Goal: Transaction & Acquisition: Obtain resource

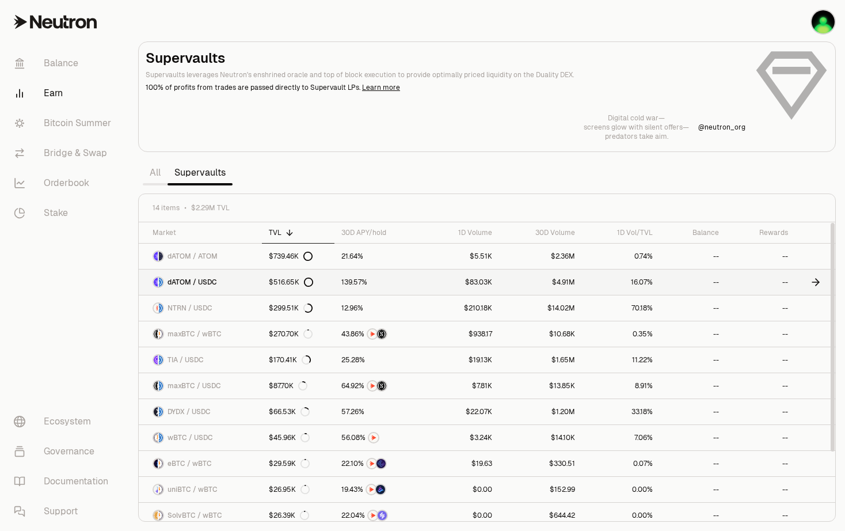
click at [252, 283] on link "dATOM / USDC" at bounding box center [200, 281] width 123 height 25
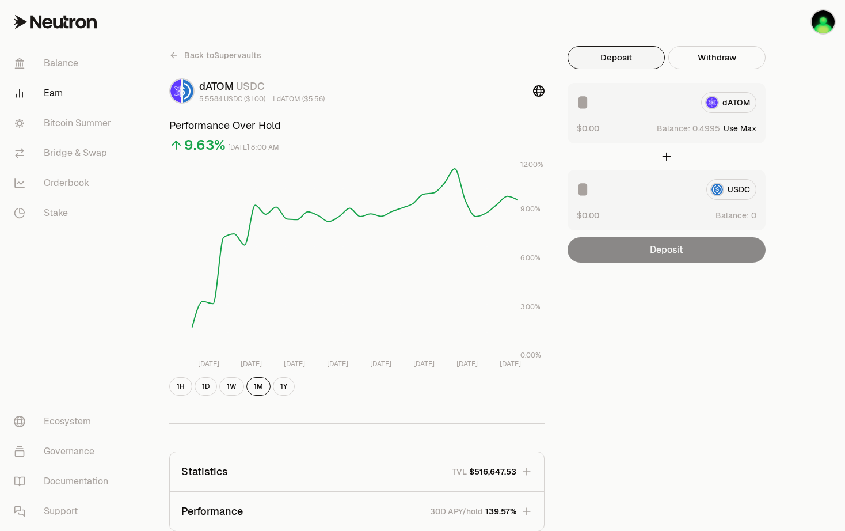
click at [752, 130] on button "Use Max" at bounding box center [740, 129] width 33 height 12
type input "********"
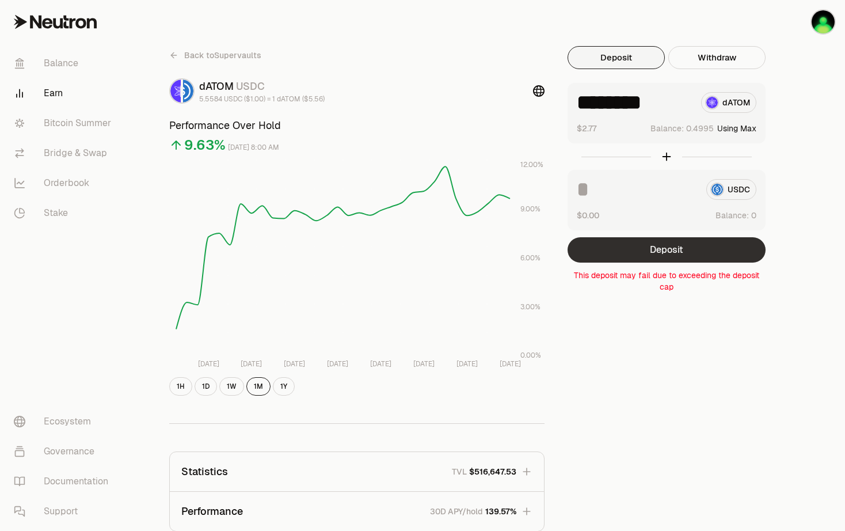
click at [699, 245] on button "Deposit" at bounding box center [667, 249] width 198 height 25
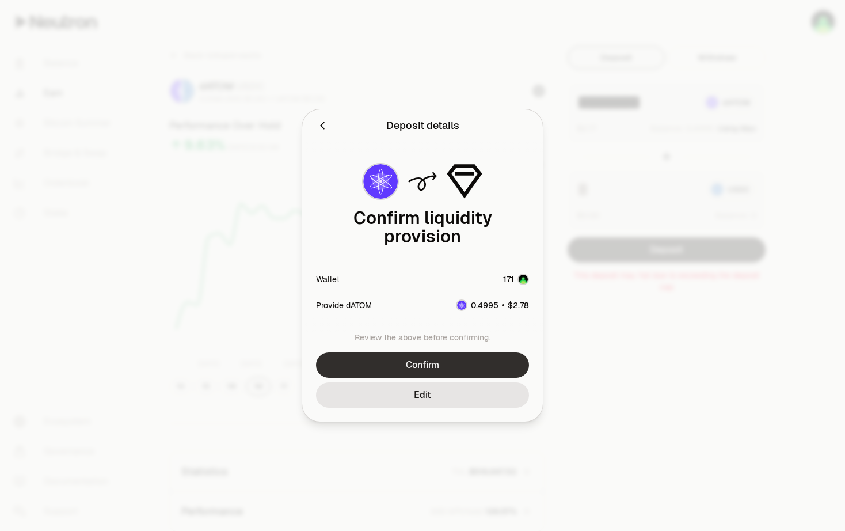
click at [406, 362] on button "Confirm" at bounding box center [422, 364] width 213 height 25
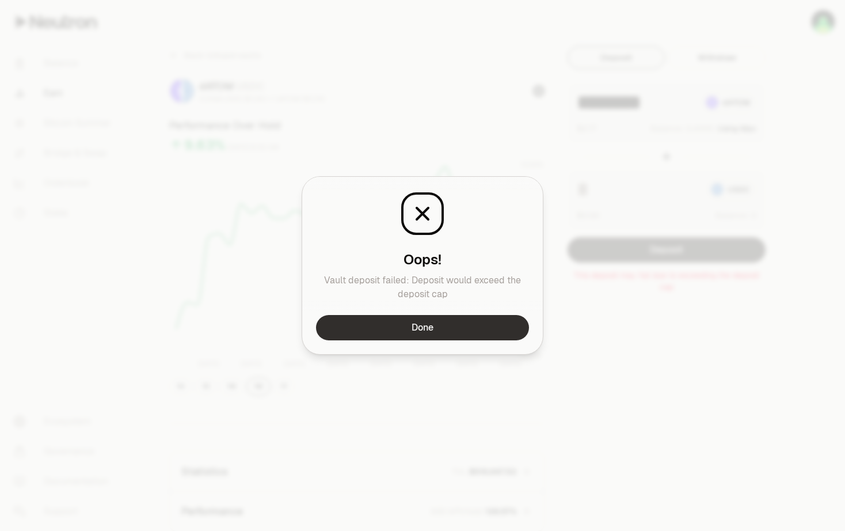
click at [428, 330] on button "Done" at bounding box center [422, 327] width 213 height 25
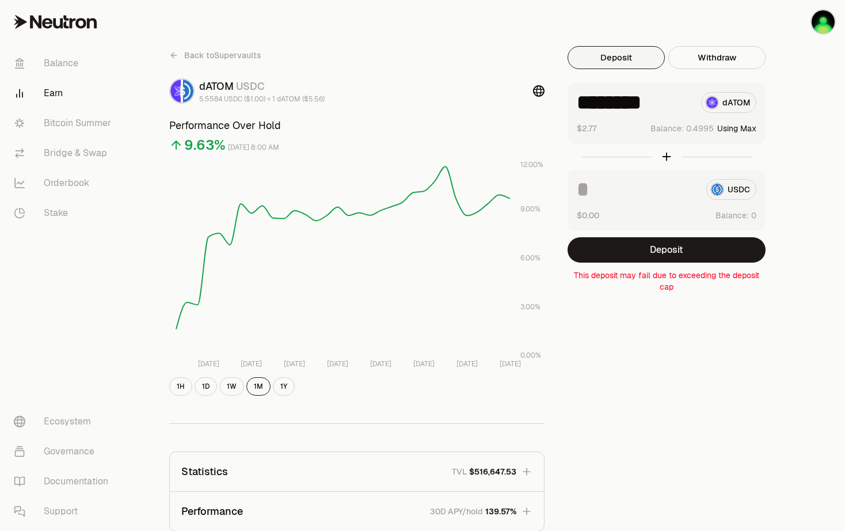
click at [173, 51] on icon at bounding box center [173, 55] width 9 height 9
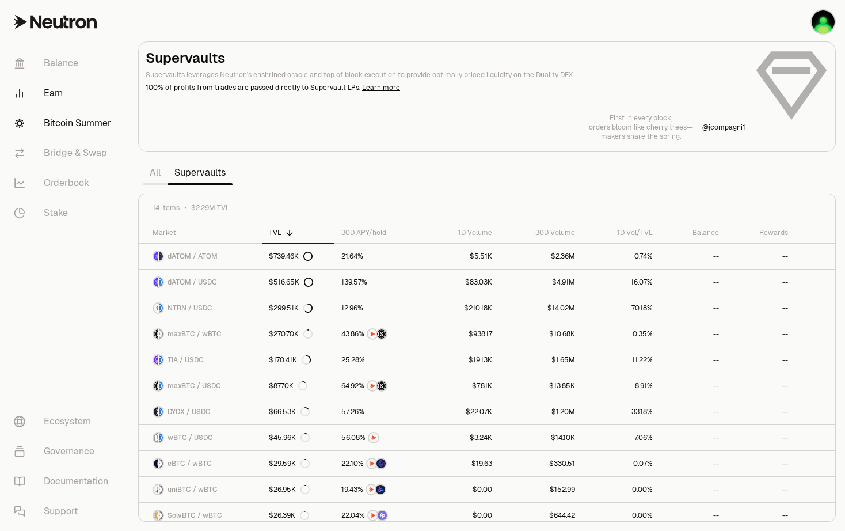
click at [62, 123] on link "Bitcoin Summer" at bounding box center [65, 123] width 120 height 30
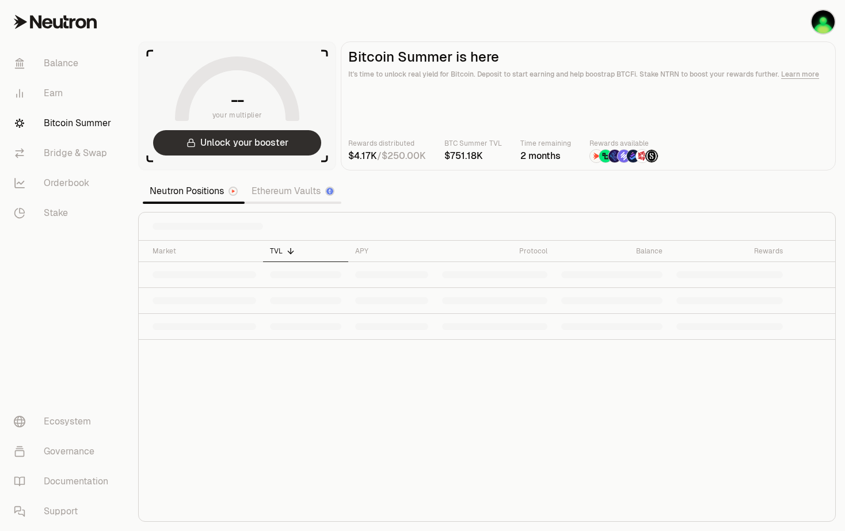
click at [254, 149] on button "Unlock your booster" at bounding box center [237, 142] width 168 height 25
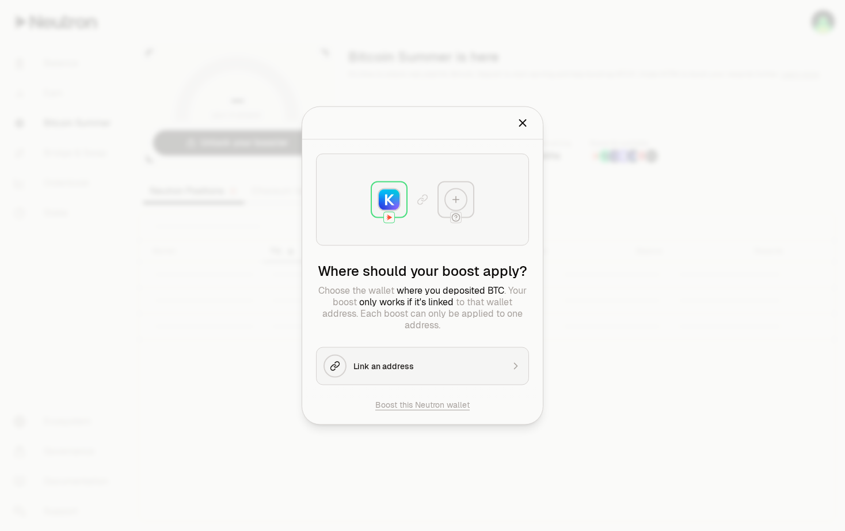
click at [389, 374] on button "Link an address" at bounding box center [422, 366] width 213 height 38
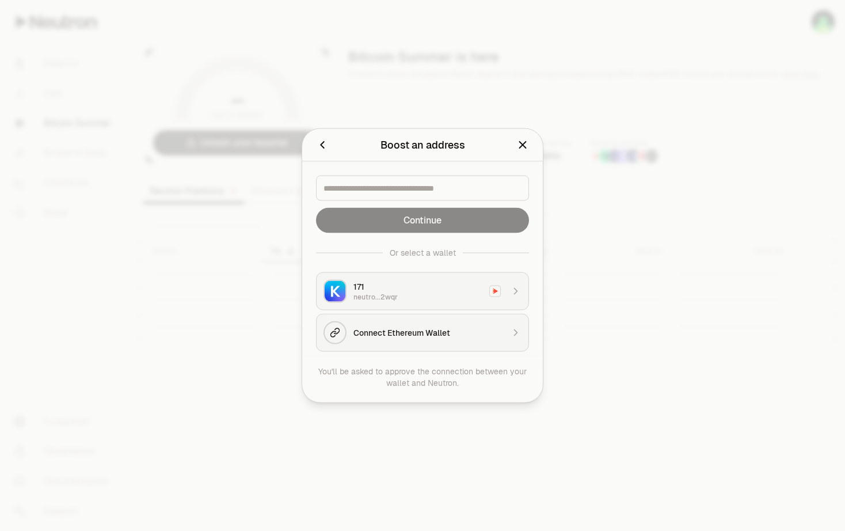
click at [393, 298] on div "neutro...2wqr" at bounding box center [417, 296] width 129 height 9
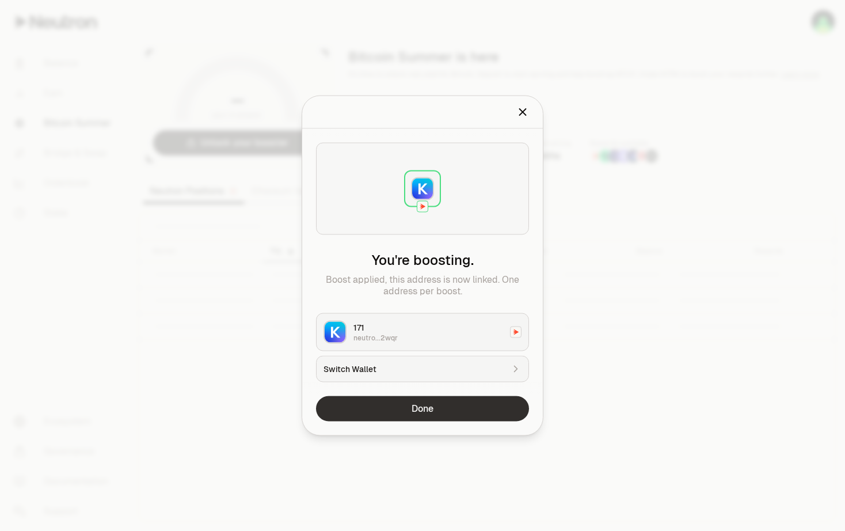
click at [379, 406] on button "Done" at bounding box center [422, 408] width 213 height 25
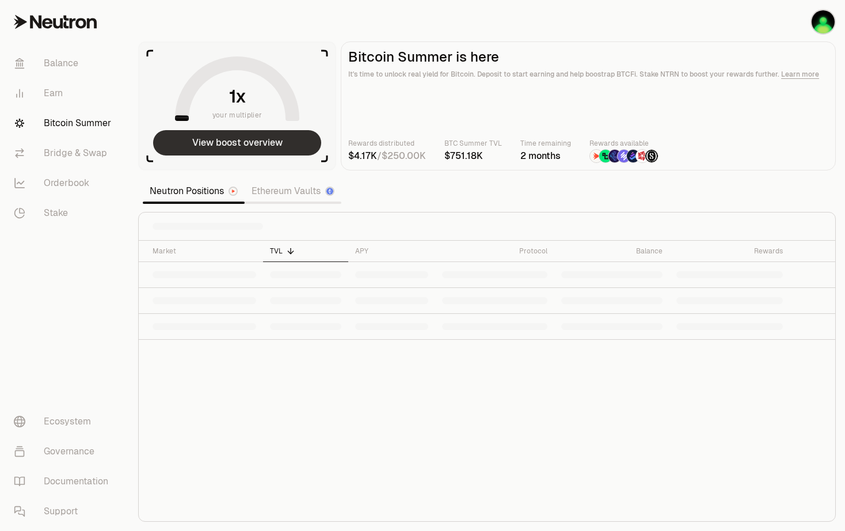
click at [239, 145] on button "View boost overview" at bounding box center [237, 142] width 168 height 25
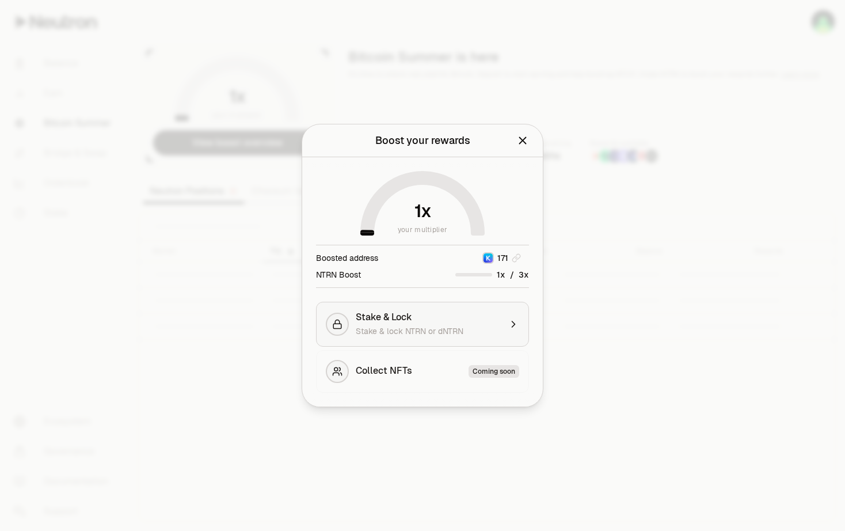
click at [463, 326] on span "Stake & lock NTRN or dNTRN" at bounding box center [410, 331] width 108 height 10
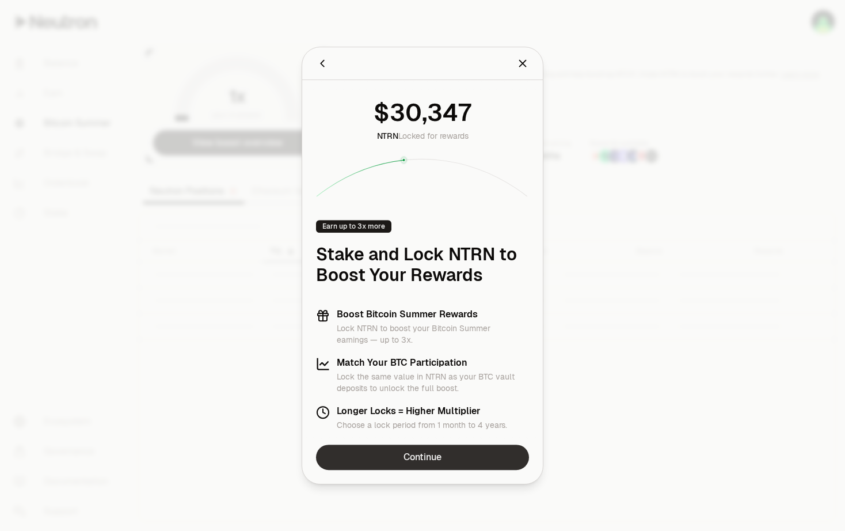
click at [424, 460] on link "Continue" at bounding box center [422, 456] width 213 height 25
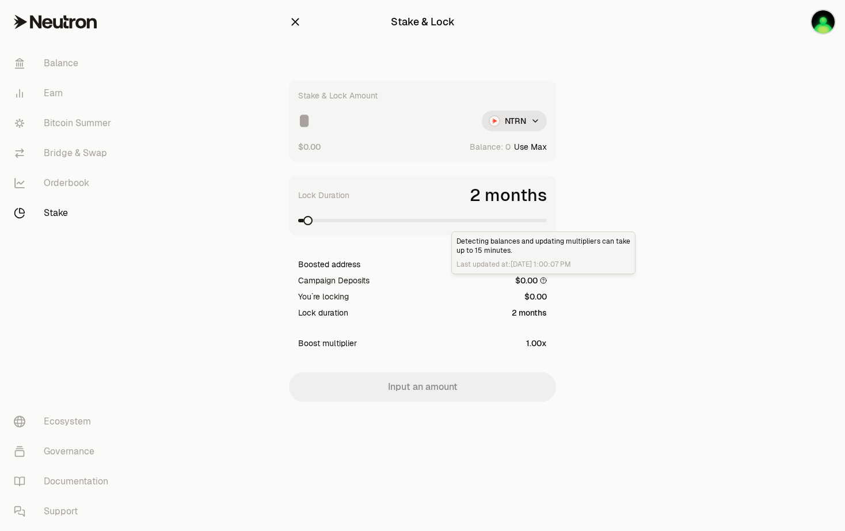
click at [613, 242] on p "Detecting balances and updating multipliers can take up to 15 minutes." at bounding box center [544, 246] width 174 height 18
click at [634, 169] on section "Stake & Lock Stake & Lock Amount NTRN $0.00 Balance: Use Max Lock Duration 2 mo…" at bounding box center [422, 224] width 443 height 448
click at [632, 160] on section "Stake & Lock Stake & Lock Amount NTRN $0.00 Balance: Use Max Lock Duration 2 mo…" at bounding box center [422, 224] width 443 height 448
click at [53, 66] on link "Balance" at bounding box center [65, 63] width 120 height 30
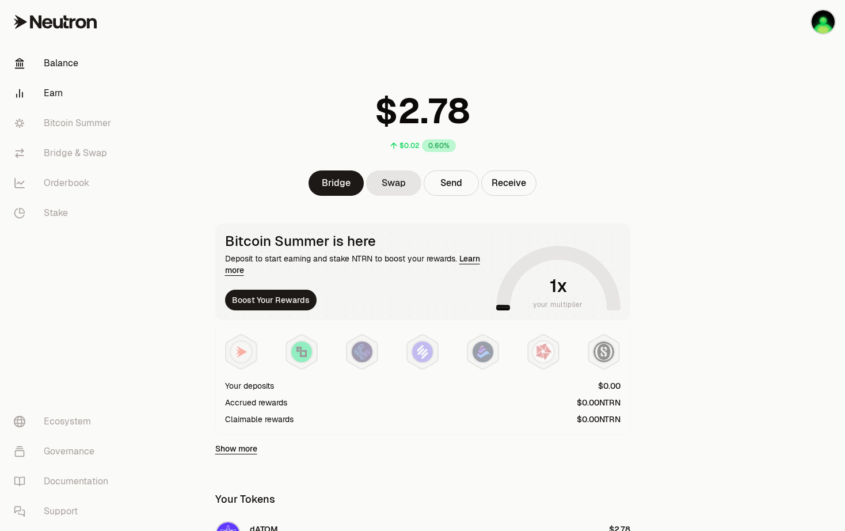
click at [47, 91] on link "Earn" at bounding box center [65, 93] width 120 height 30
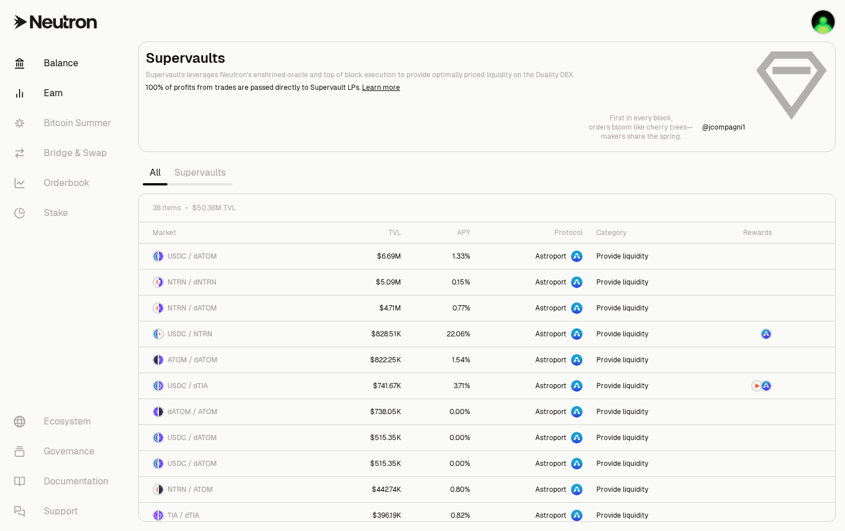
click at [51, 67] on link "Balance" at bounding box center [65, 63] width 120 height 30
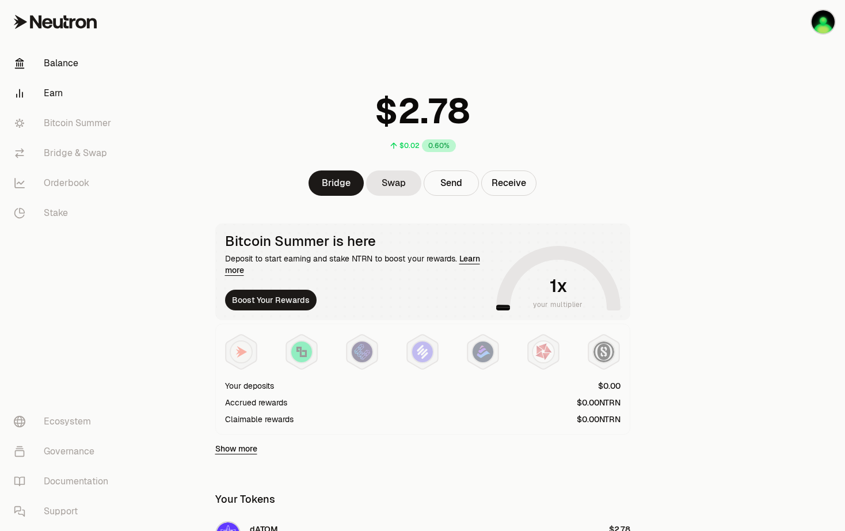
click at [60, 93] on link "Earn" at bounding box center [65, 93] width 120 height 30
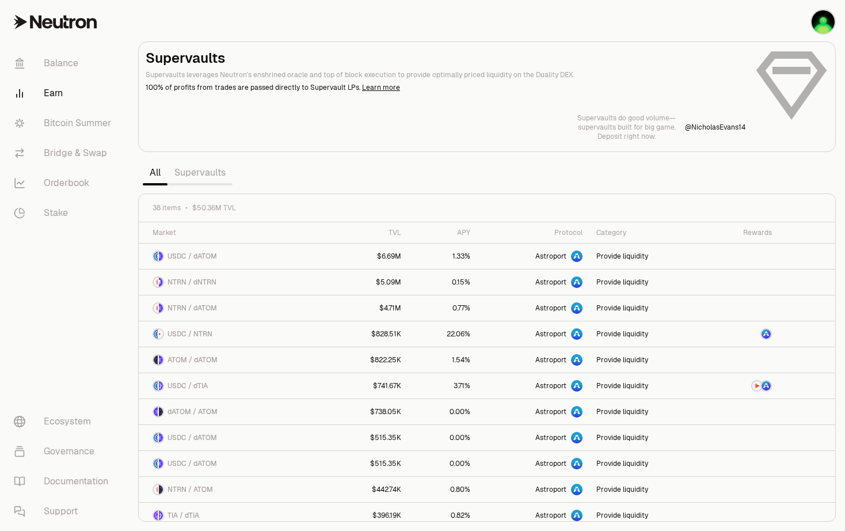
click at [193, 170] on link "Supervaults" at bounding box center [200, 172] width 65 height 23
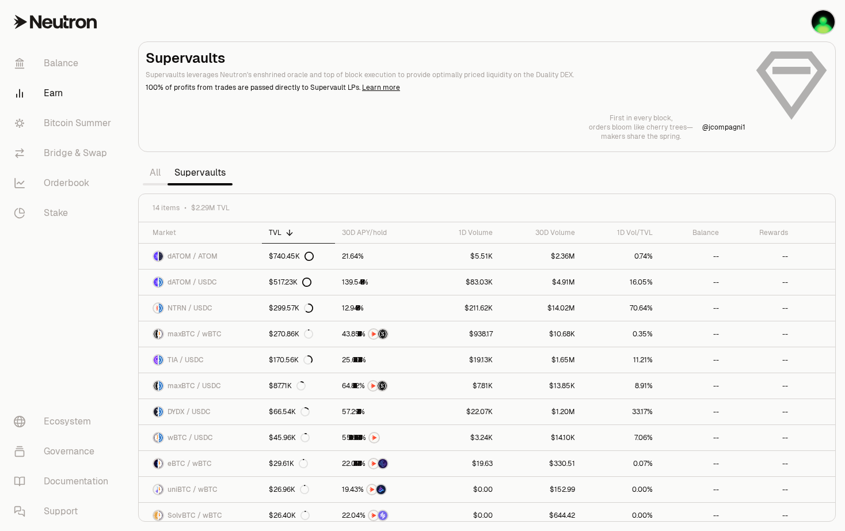
click at [364, 163] on section "Supervaults Supervaults leverages Neutron's enshrined oracle and top of block e…" at bounding box center [487, 265] width 716 height 531
click at [212, 256] on span "dATOM / ATOM" at bounding box center [193, 256] width 50 height 9
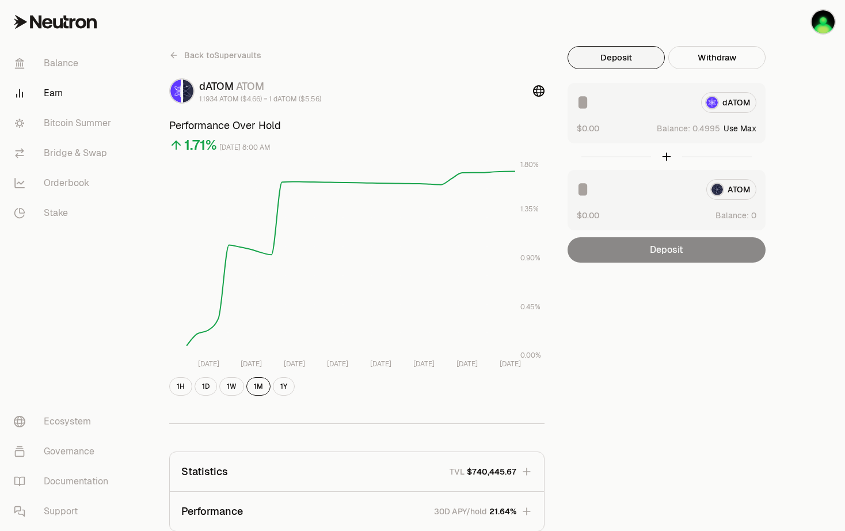
click at [737, 129] on button "Use Max" at bounding box center [740, 129] width 33 height 12
type input "********"
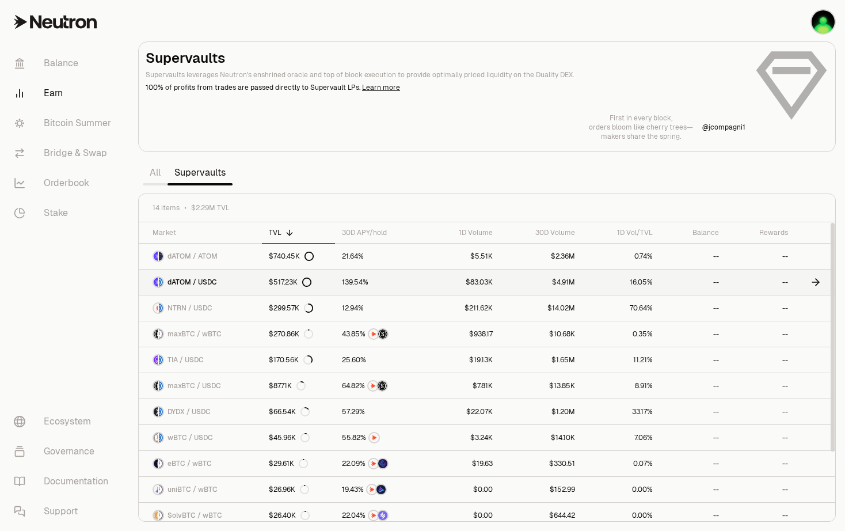
click at [212, 283] on span "dATOM / USDC" at bounding box center [193, 281] width 50 height 9
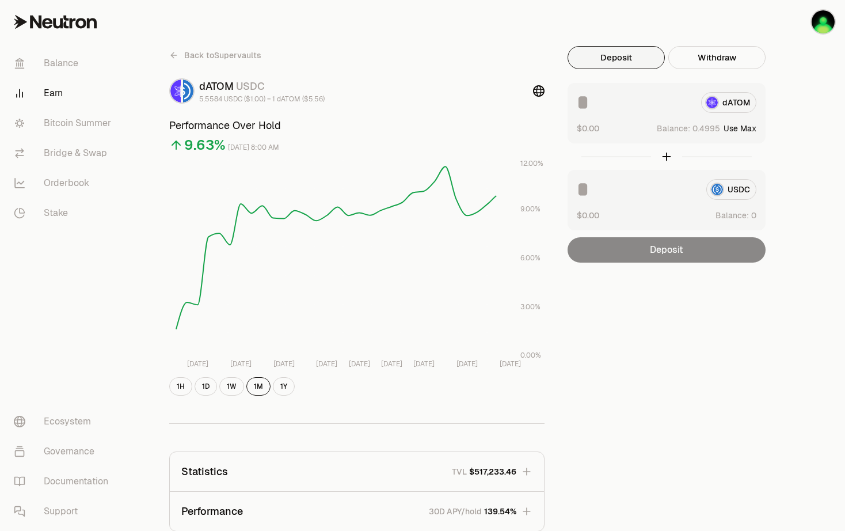
click at [750, 128] on button "Use Max" at bounding box center [740, 129] width 33 height 12
type input "********"
